Goal: Find specific page/section: Find specific page/section

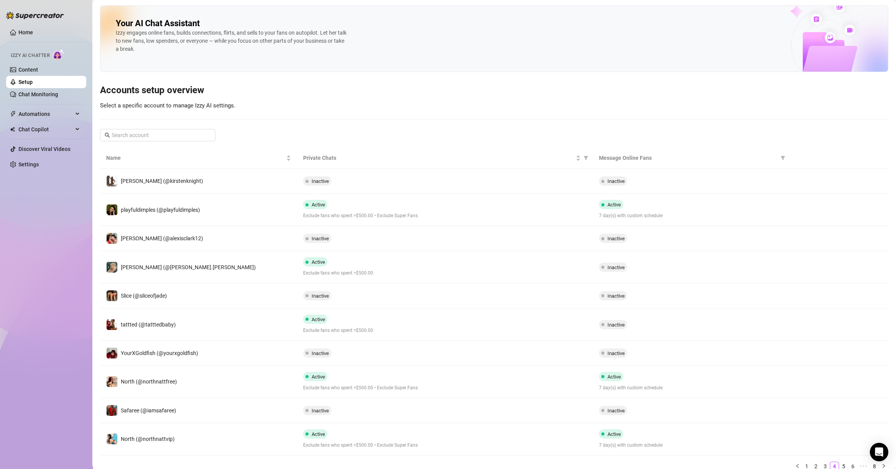
scroll to position [30, 0]
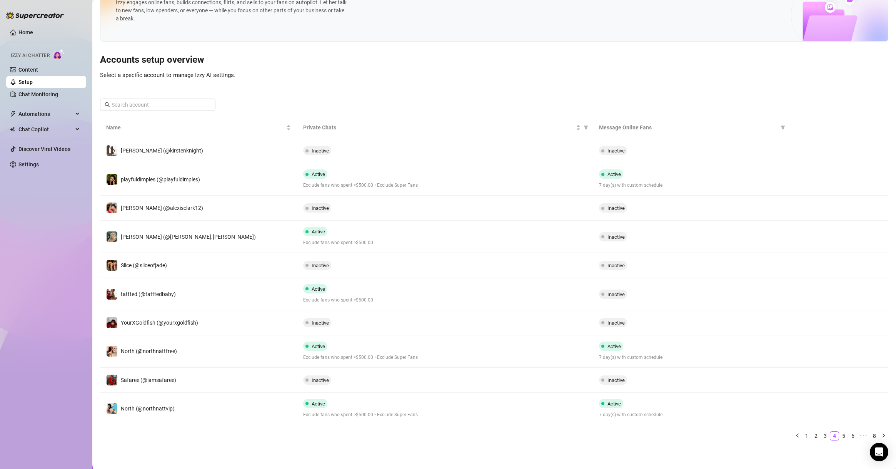
click at [407, 28] on div "Your AI Chat Assistant [PERSON_NAME] engages online fans, builds connections, f…" at bounding box center [494, 8] width 789 height 67
click at [840, 436] on link "5" at bounding box center [844, 435] width 8 height 8
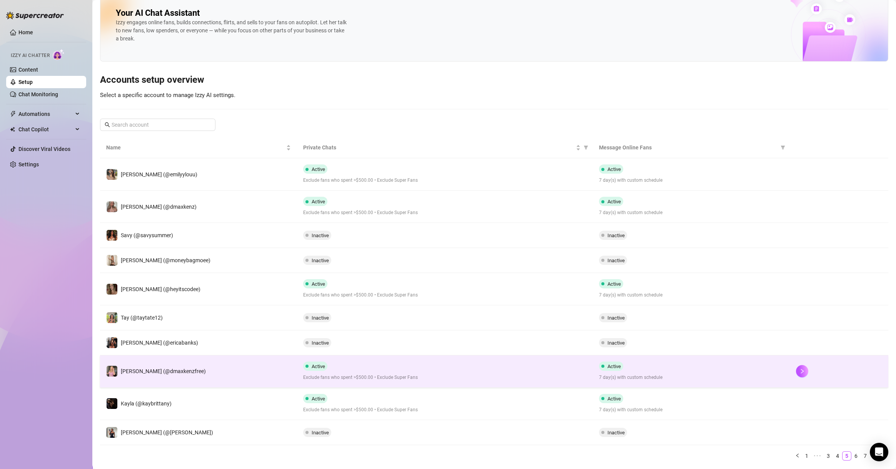
scroll to position [0, 0]
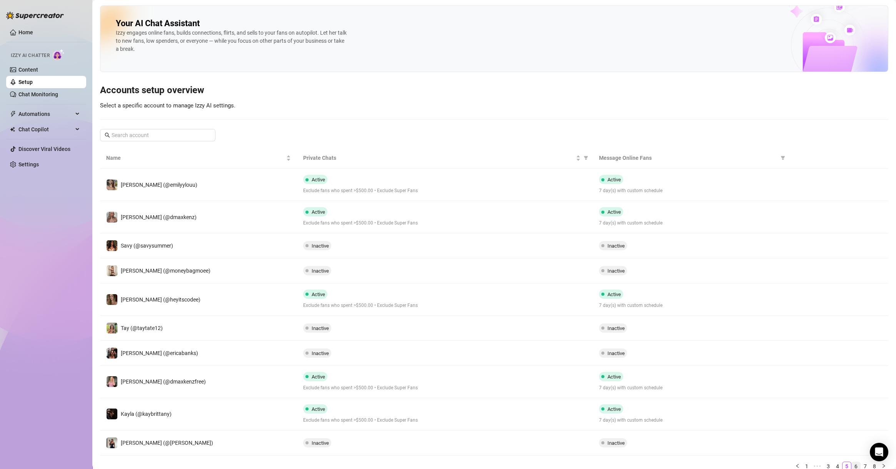
click at [852, 462] on link "6" at bounding box center [856, 466] width 8 height 8
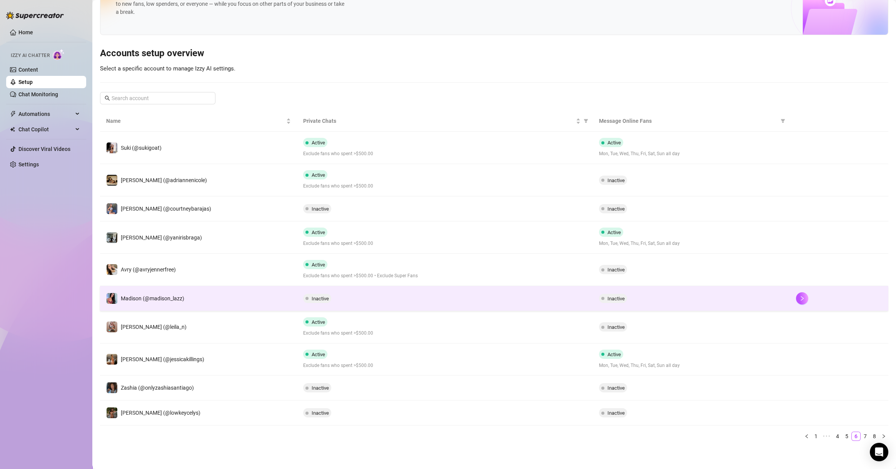
scroll to position [37, 0]
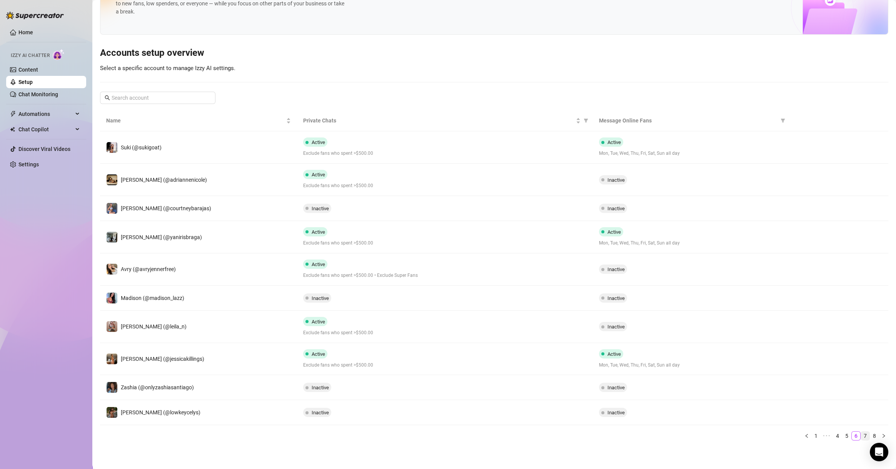
click at [861, 435] on link "7" at bounding box center [865, 435] width 8 height 8
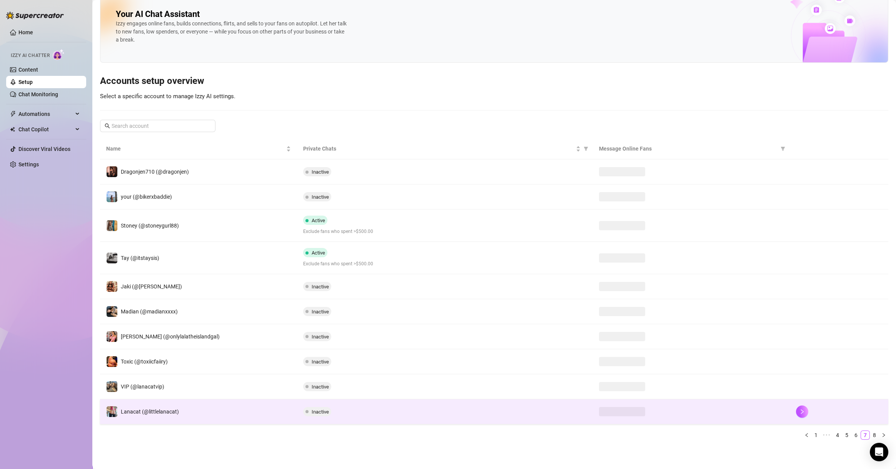
scroll to position [9, 0]
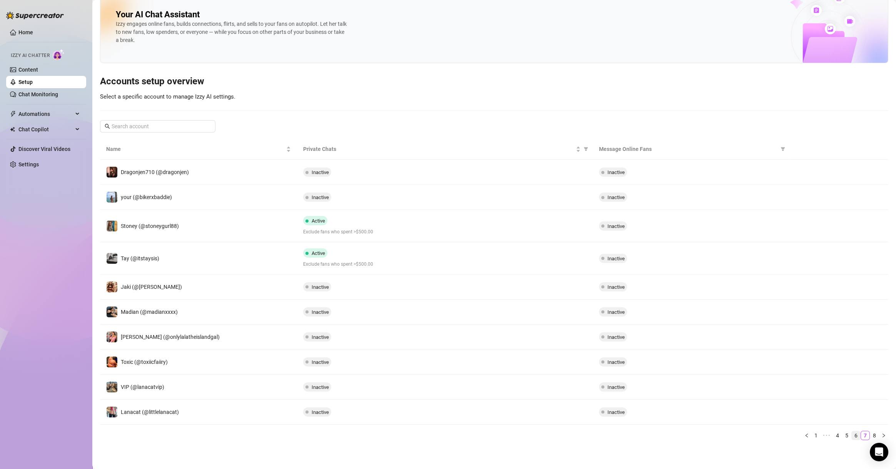
click at [852, 432] on link "6" at bounding box center [856, 435] width 8 height 8
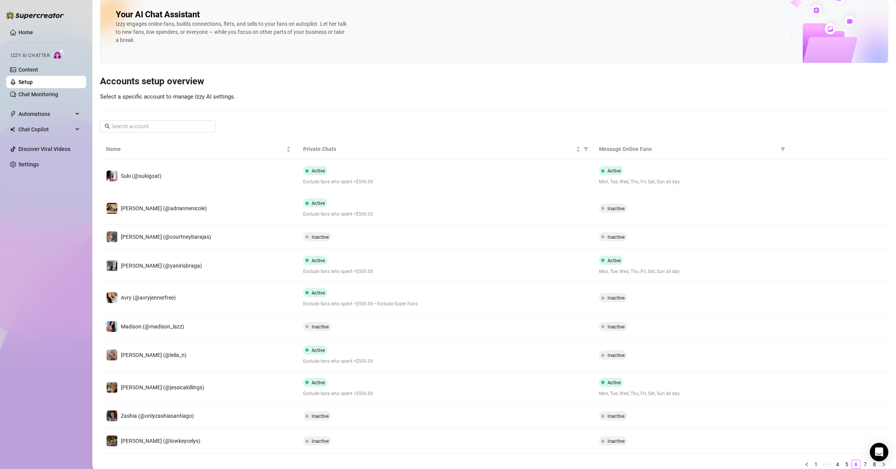
click at [861, 461] on link "7" at bounding box center [865, 464] width 8 height 8
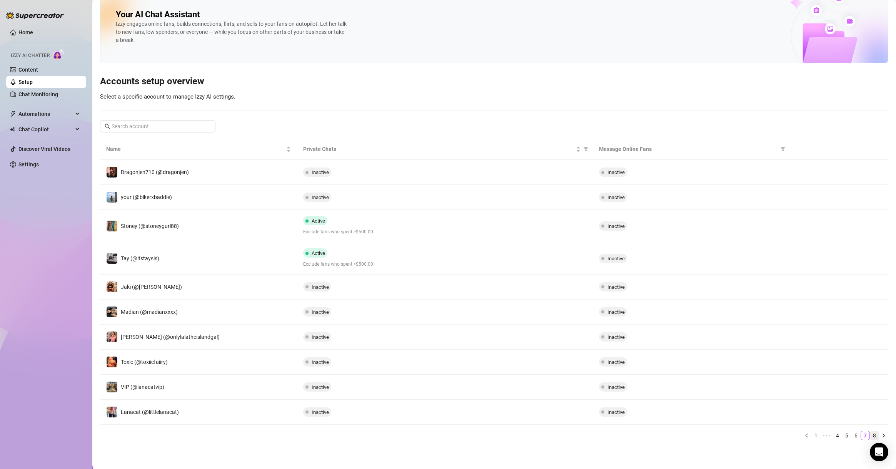
click at [871, 439] on link "8" at bounding box center [875, 435] width 8 height 8
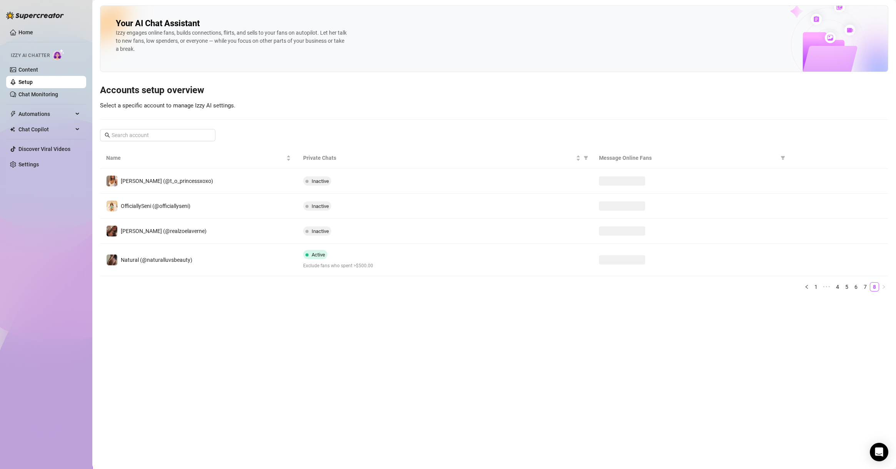
scroll to position [0, 0]
click at [864, 286] on link "7" at bounding box center [865, 286] width 8 height 8
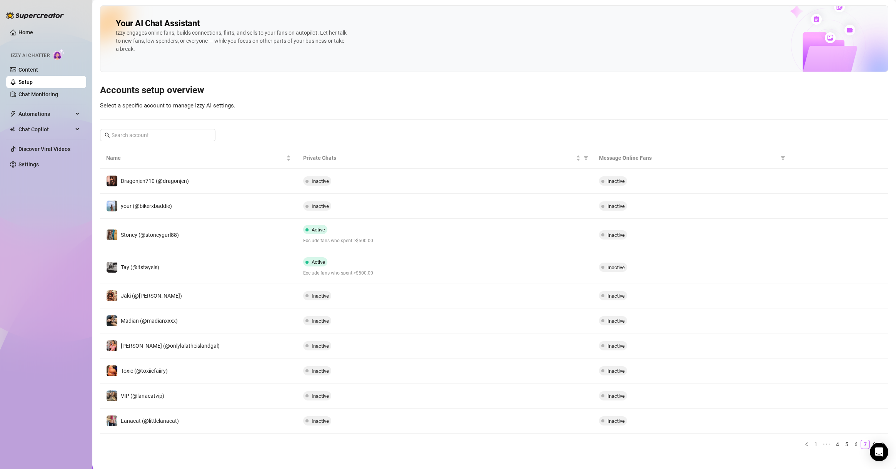
click at [812, 445] on link "1" at bounding box center [816, 444] width 8 height 8
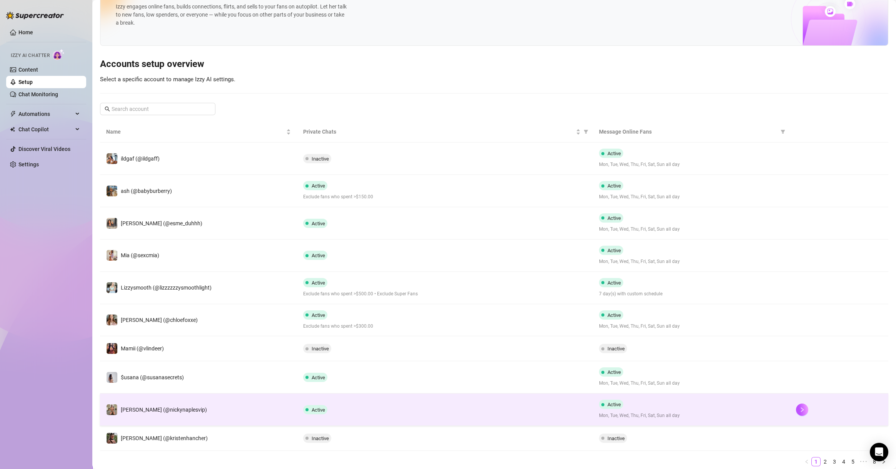
scroll to position [52, 0]
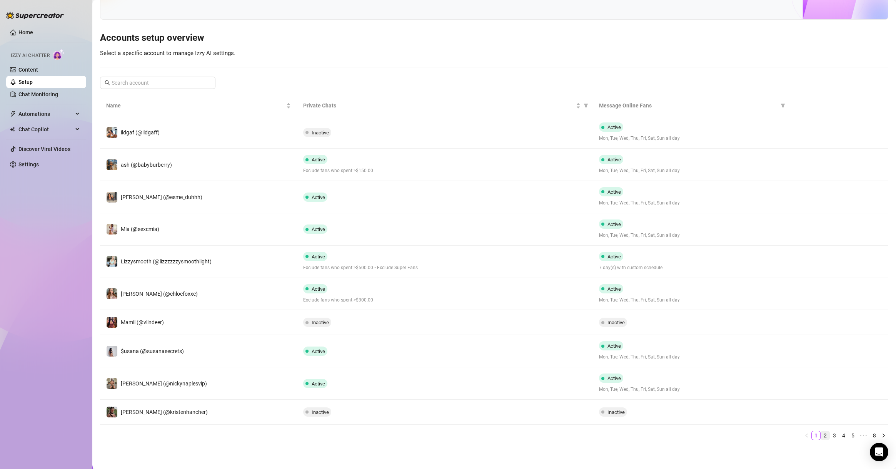
click at [821, 436] on link "2" at bounding box center [825, 435] width 8 height 8
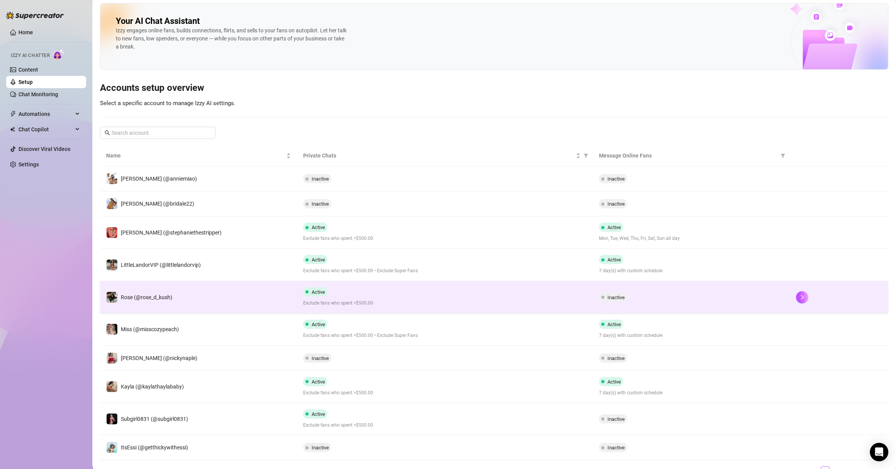
scroll to position [0, 0]
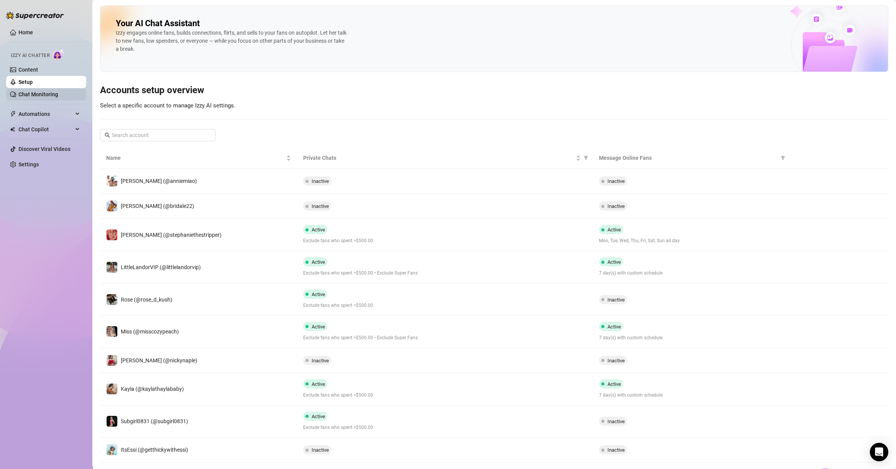
drag, startPoint x: 52, startPoint y: 92, endPoint x: 65, endPoint y: 96, distance: 13.4
click at [52, 92] on link "Chat Monitoring" at bounding box center [38, 94] width 40 height 6
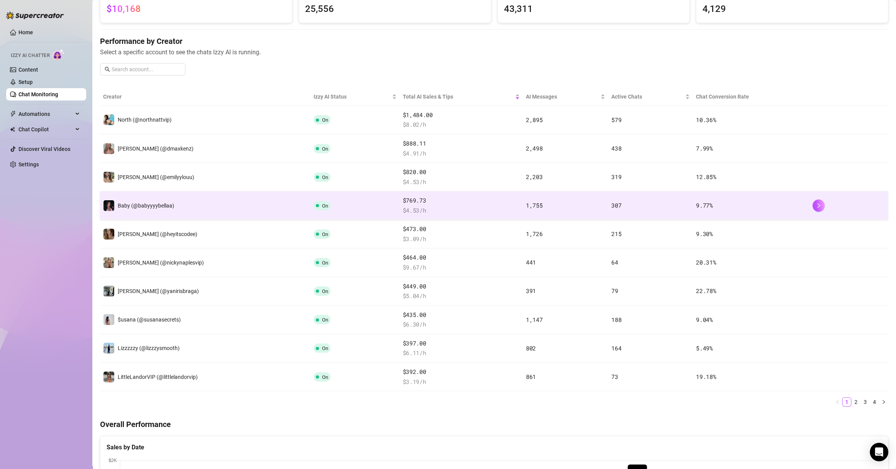
scroll to position [74, 0]
